Goal: Task Accomplishment & Management: Use online tool/utility

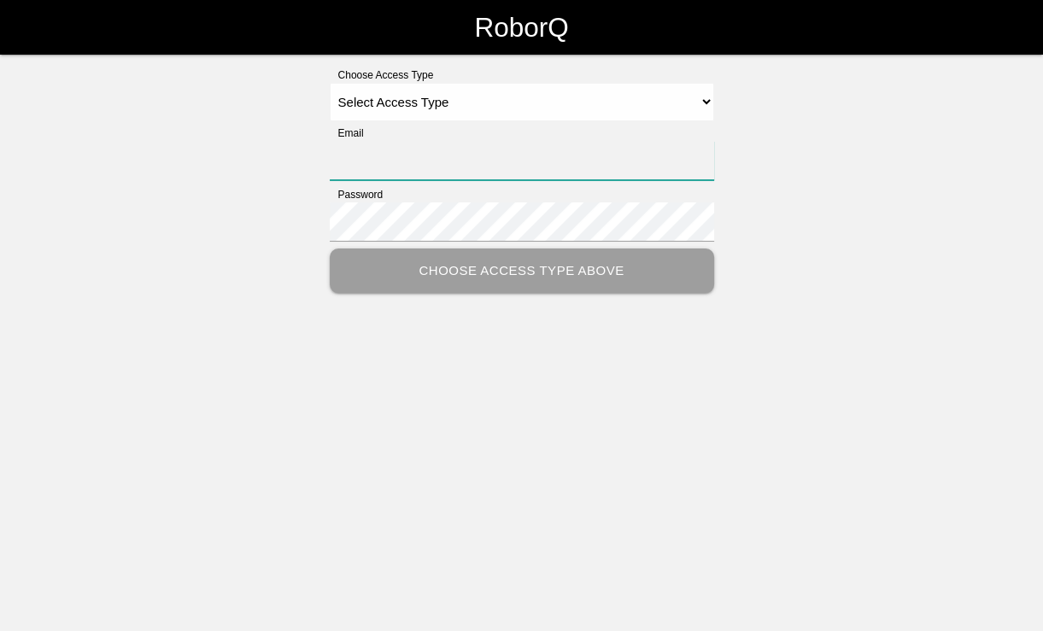
type input "[PERSON_NAME][EMAIL_ADDRESS][PERSON_NAME][DOMAIN_NAME]"
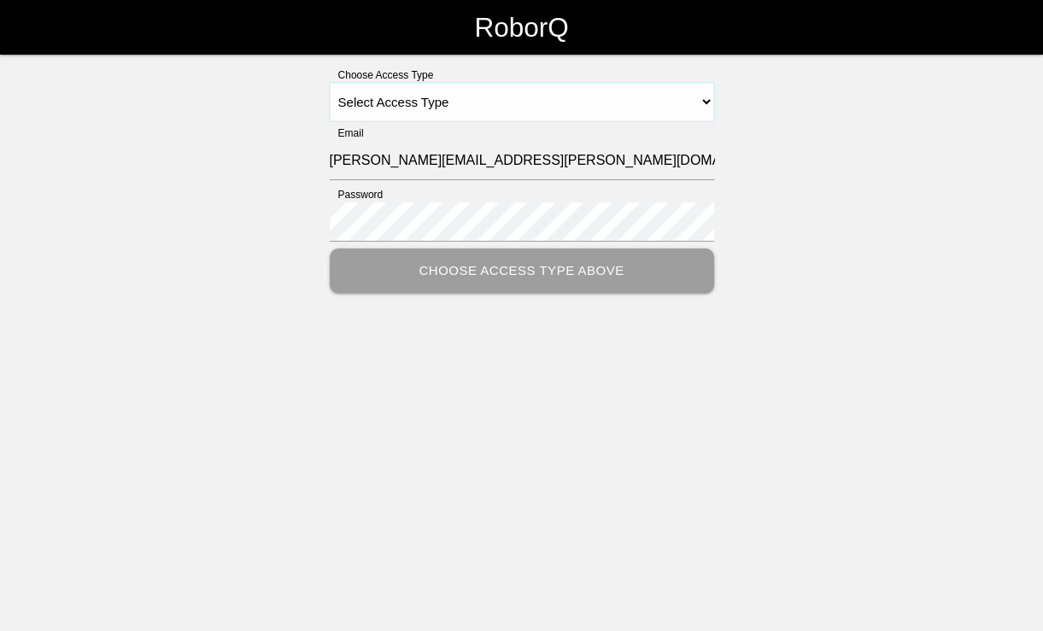
click at [706, 92] on select "Select Access Type Admin Customer Supervisor Worker" at bounding box center [522, 102] width 384 height 38
select select "Customer"
click at [330, 83] on select "Select Access Type Admin Customer Supervisor Worker" at bounding box center [522, 102] width 384 height 38
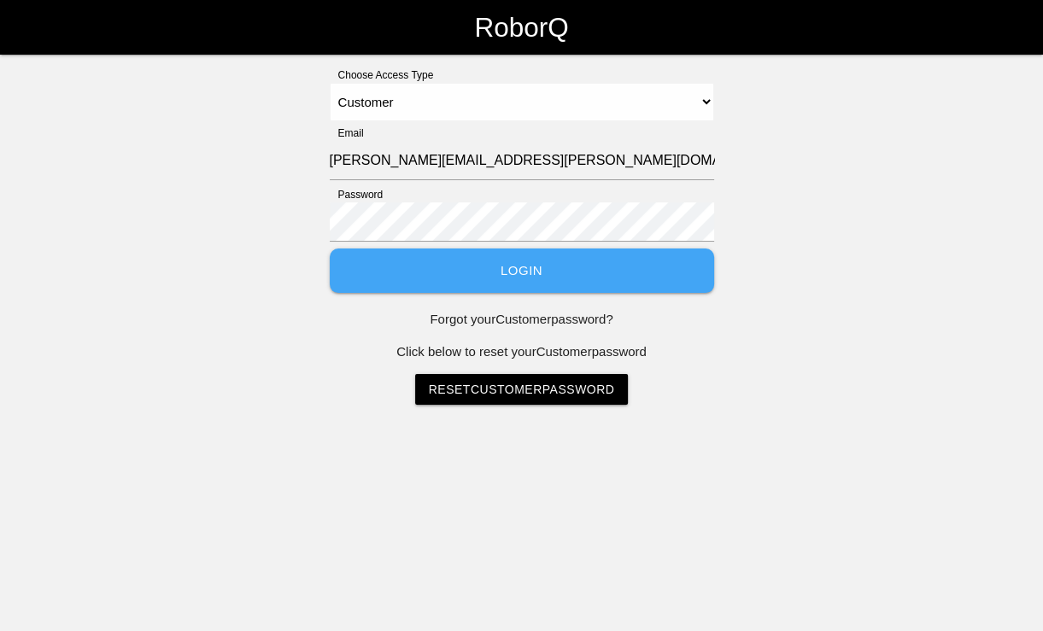
click at [534, 278] on button "Login" at bounding box center [522, 271] width 384 height 45
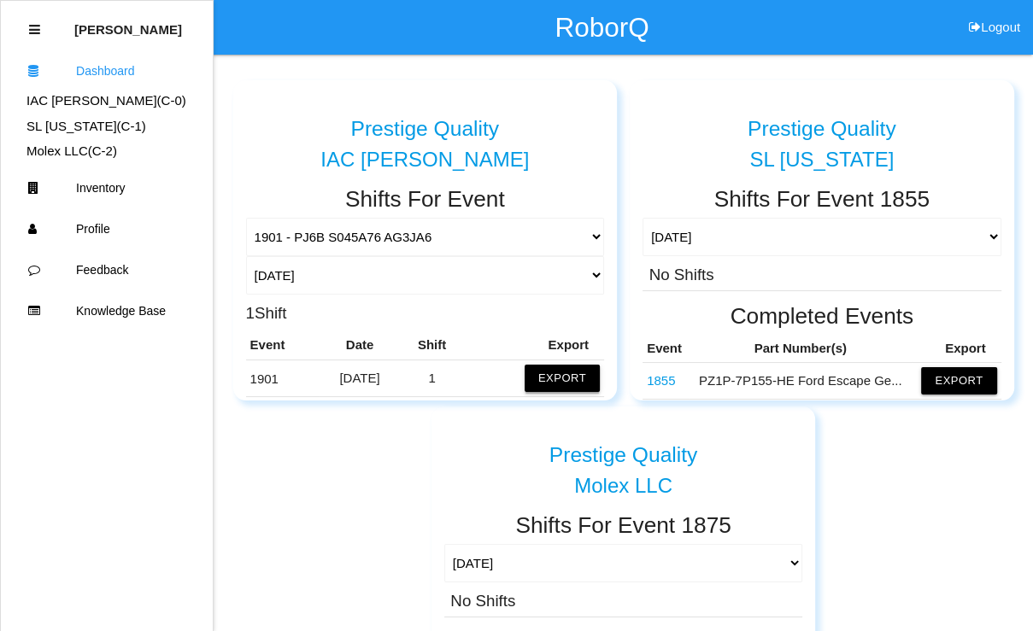
click at [557, 374] on button "Export" at bounding box center [562, 378] width 75 height 27
click at [531, 372] on button "Excel" at bounding box center [547, 374] width 32 height 15
